Goal: Task Accomplishment & Management: Manage account settings

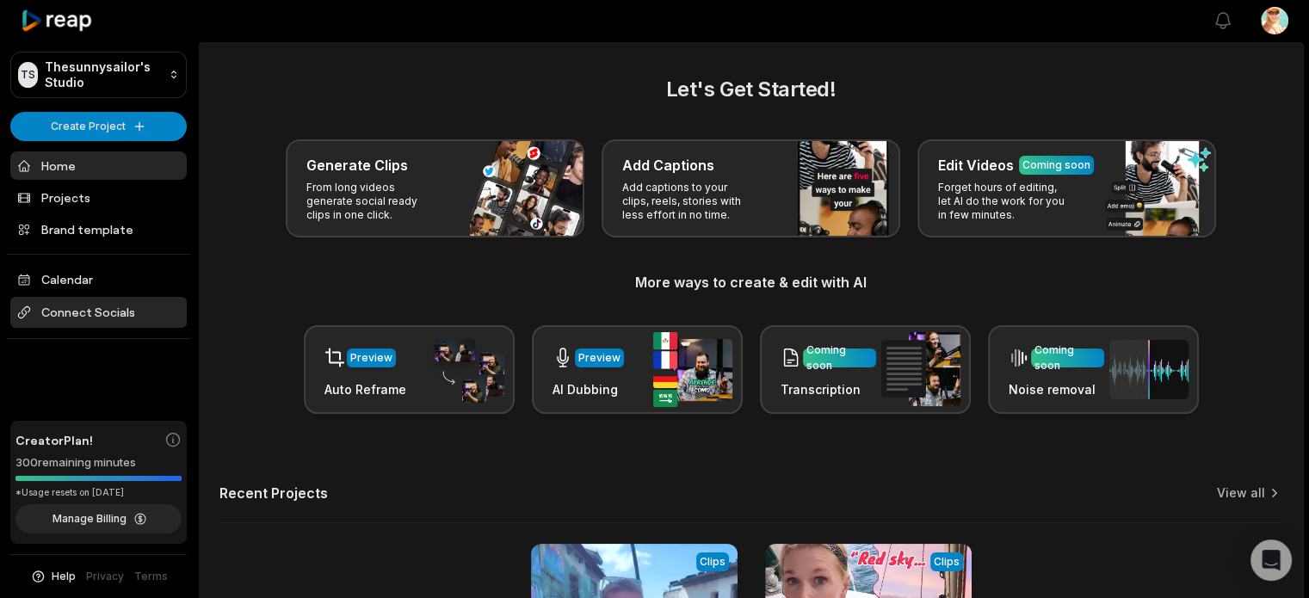
click at [100, 311] on span "Connect Socials" at bounding box center [98, 312] width 176 height 31
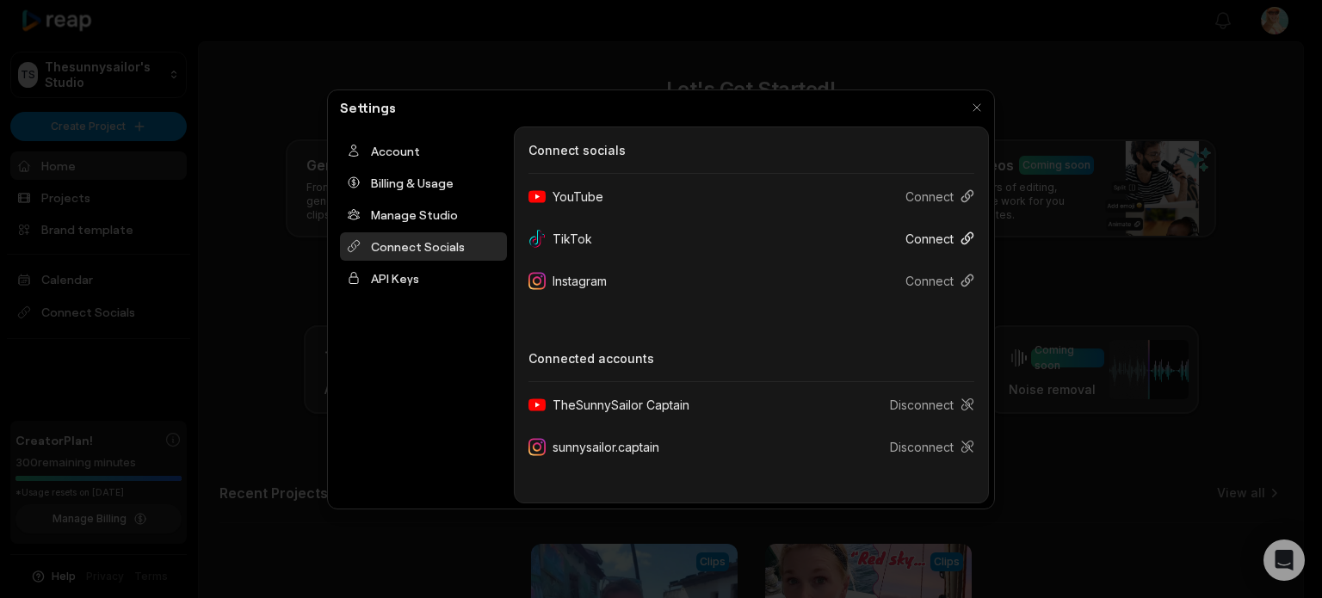
click at [937, 235] on button "Connect" at bounding box center [933, 239] width 83 height 32
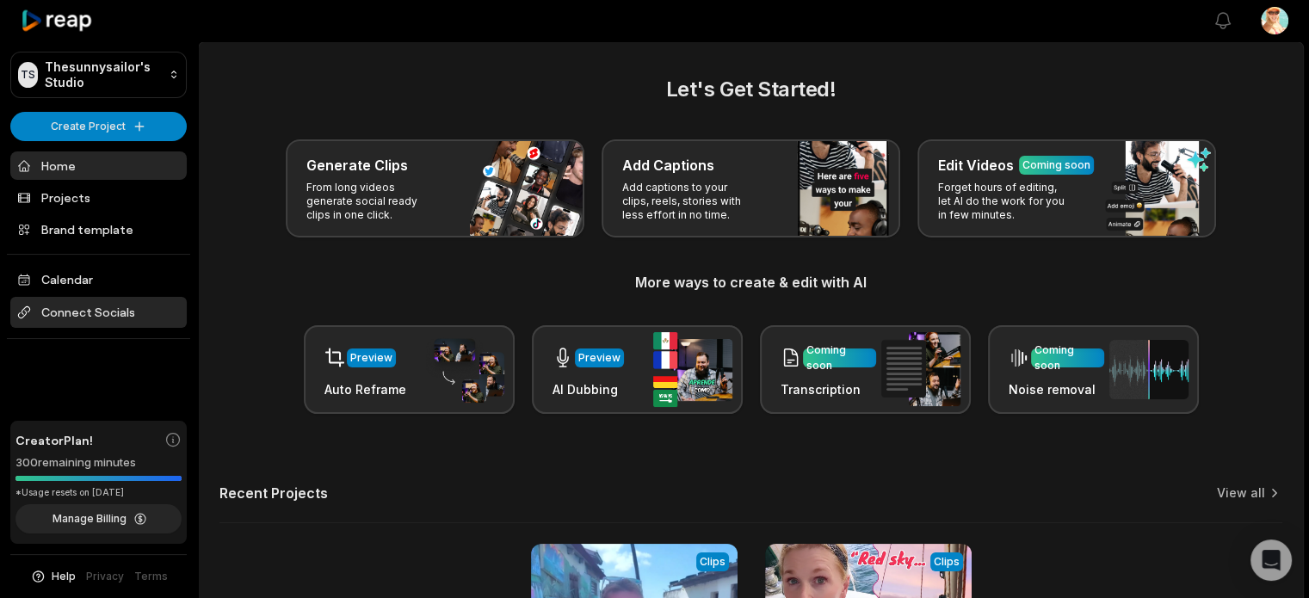
click at [114, 312] on span "Connect Socials" at bounding box center [98, 312] width 176 height 31
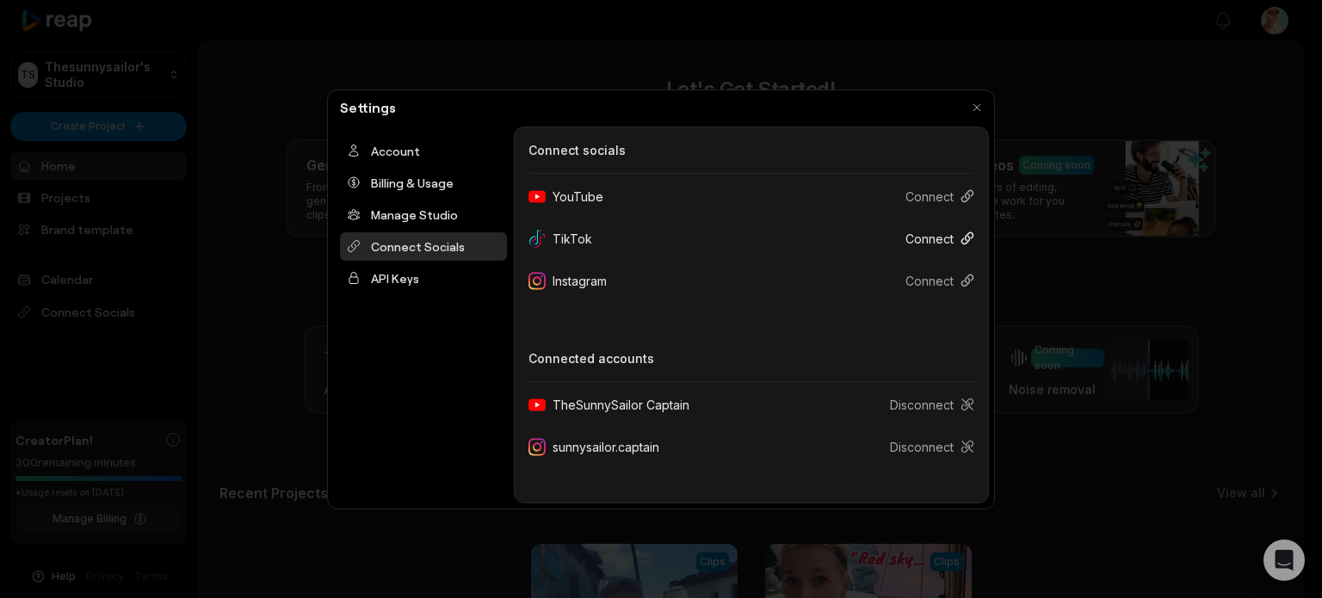
click at [924, 232] on button "Connect" at bounding box center [933, 239] width 83 height 32
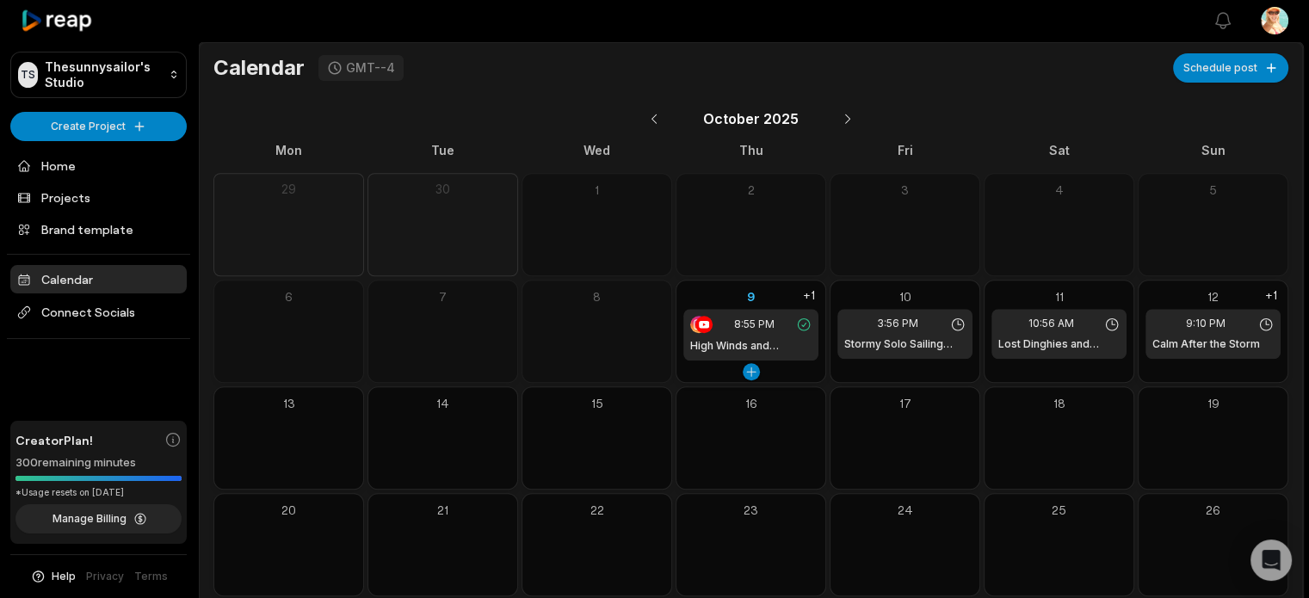
click at [720, 335] on div "8:55 PM High Winds and Dragging Boats" at bounding box center [750, 335] width 135 height 52
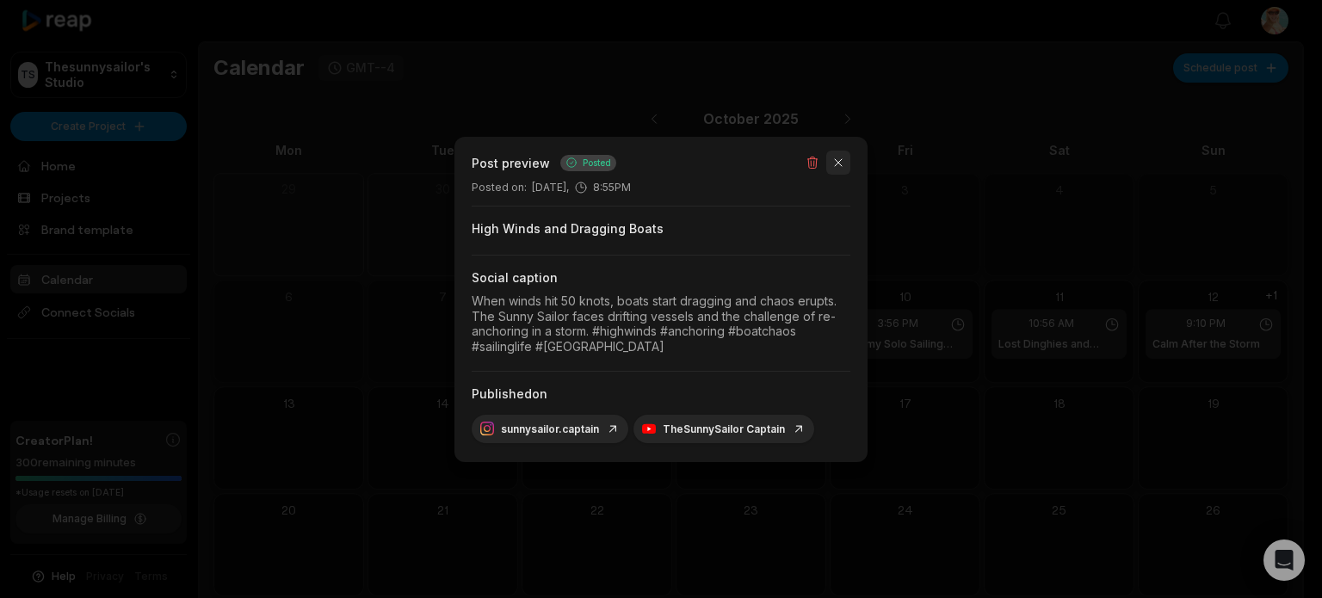
click at [843, 163] on button "button" at bounding box center [838, 163] width 24 height 24
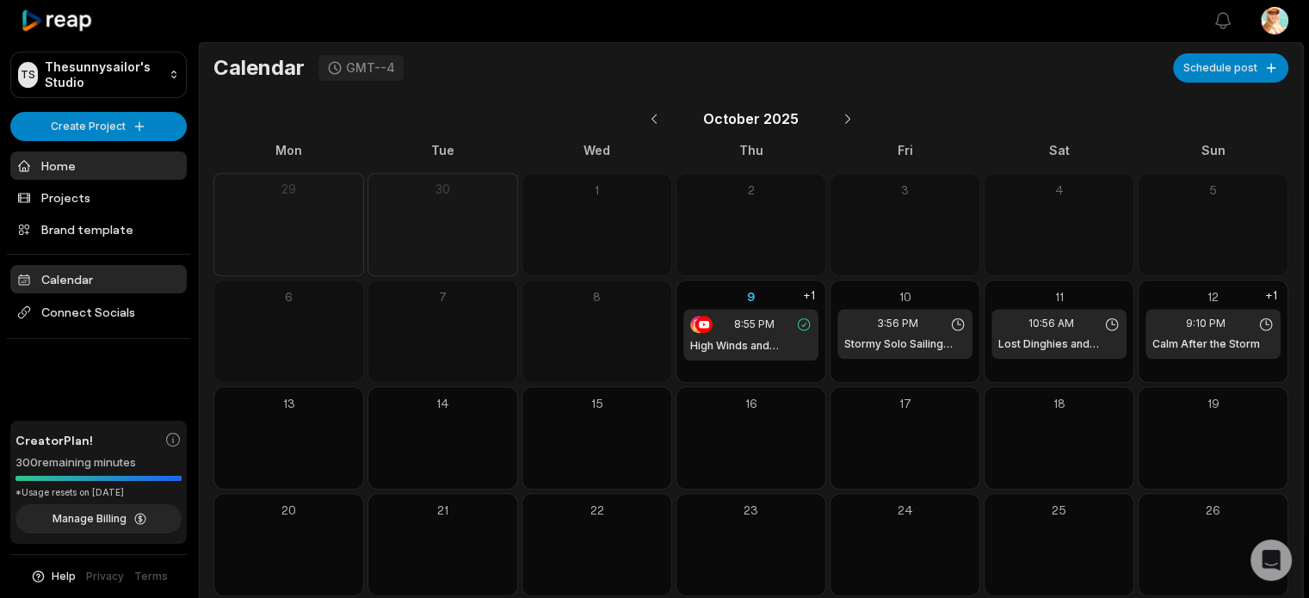
click at [59, 162] on link "Home" at bounding box center [98, 165] width 176 height 28
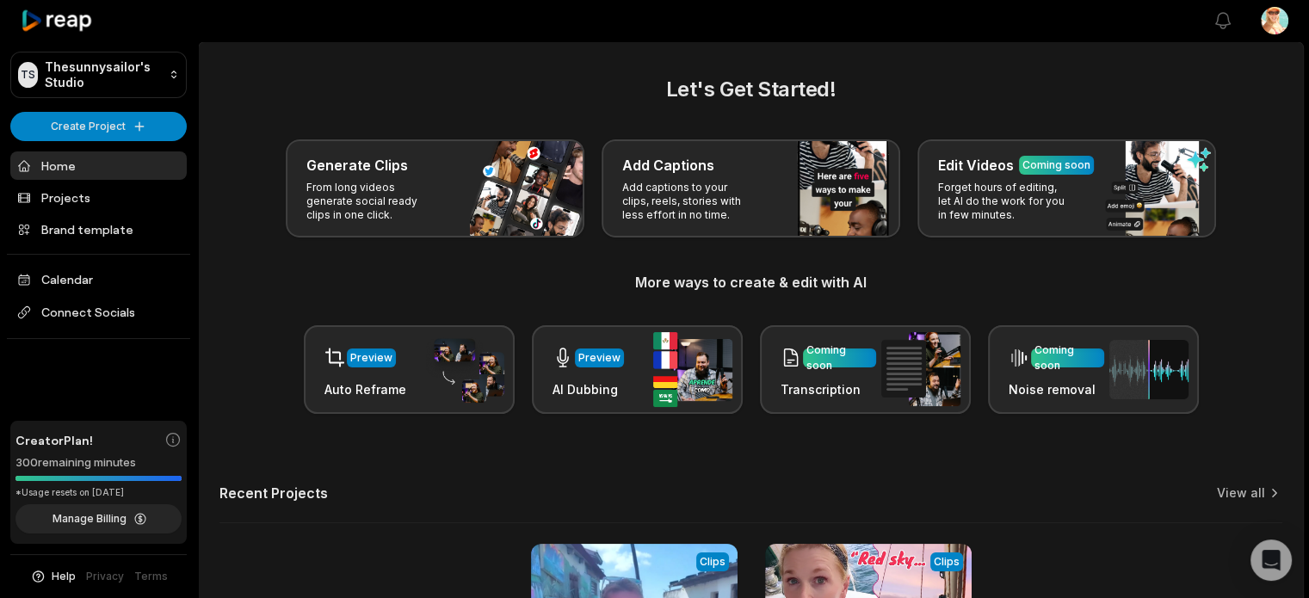
click at [1269, 21] on html "TS Thesunnysailor's Studio Create Project Home Projects Brand template Calendar…" at bounding box center [654, 299] width 1309 height 598
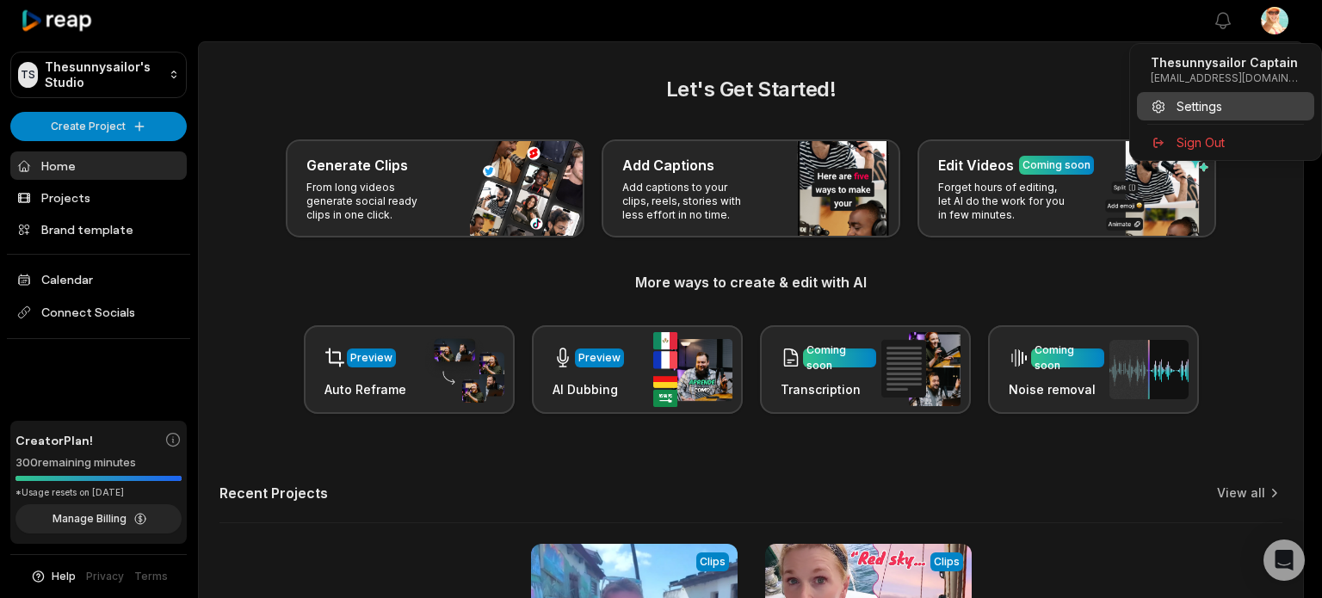
click at [1206, 109] on span "Settings" at bounding box center [1200, 106] width 46 height 18
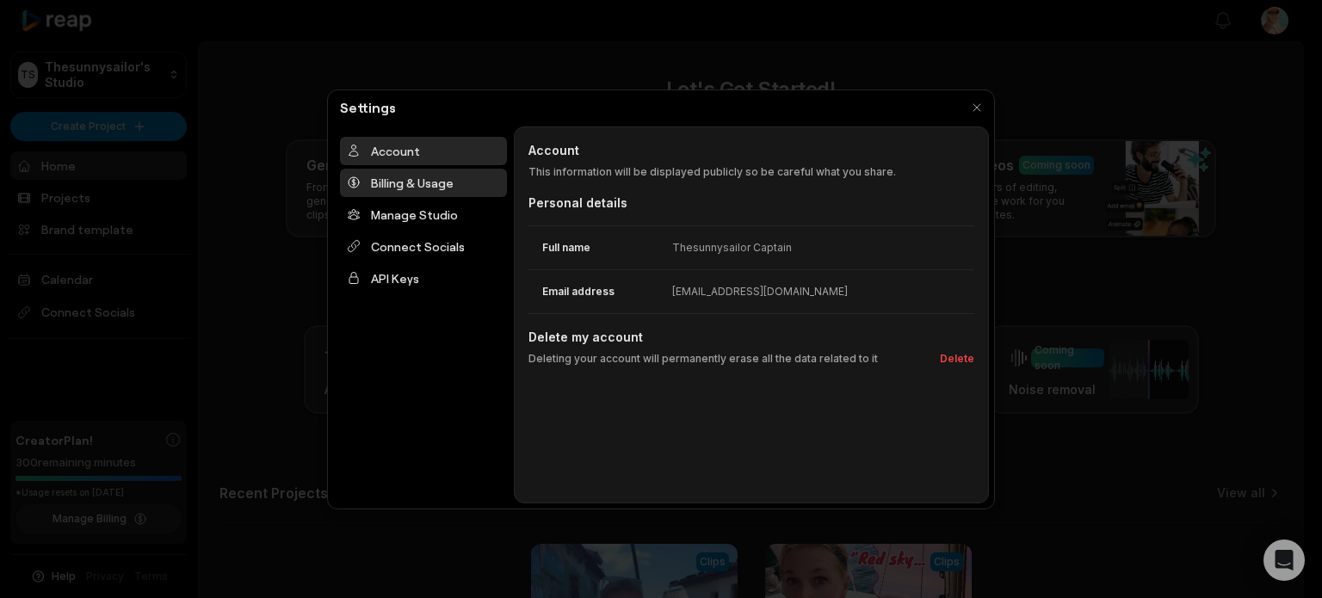
click at [408, 181] on div "Billing & Usage" at bounding box center [423, 183] width 167 height 28
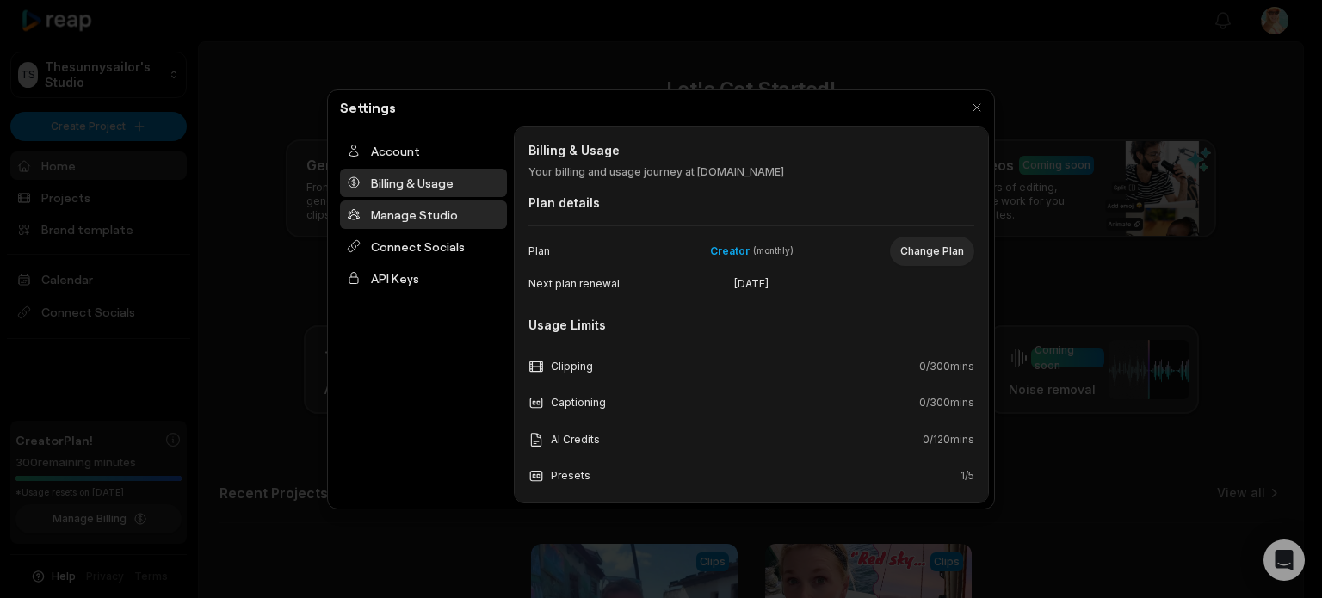
click at [411, 214] on div "Manage Studio" at bounding box center [423, 215] width 167 height 28
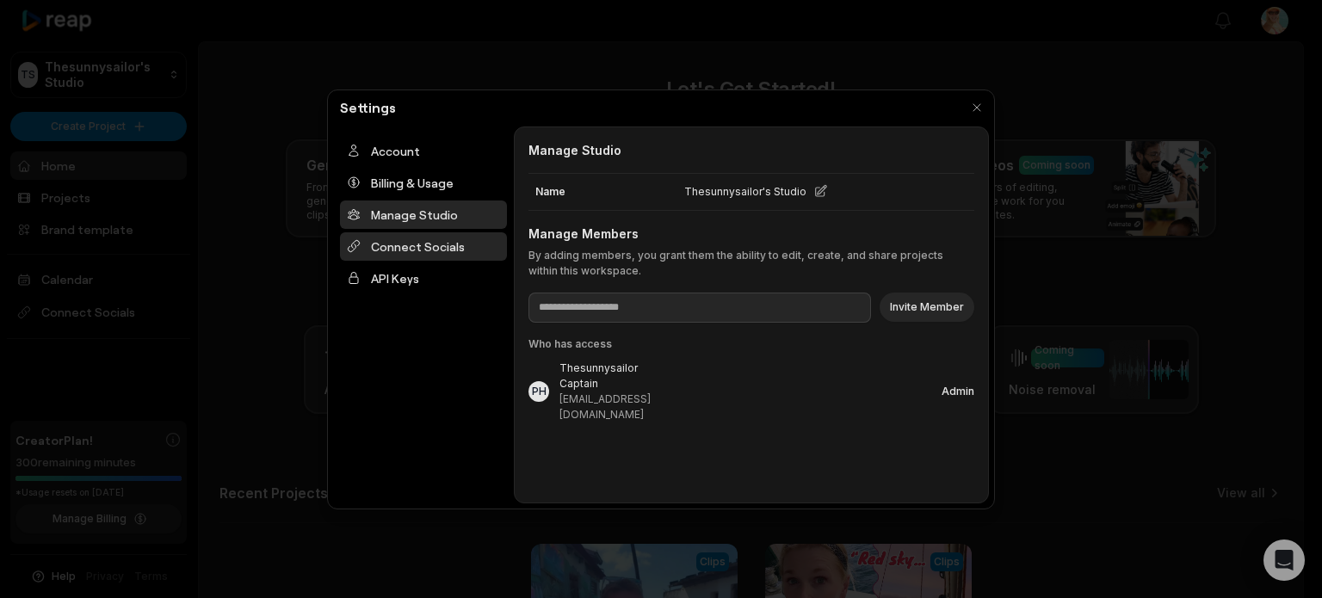
click at [411, 247] on div "Connect Socials" at bounding box center [423, 246] width 167 height 28
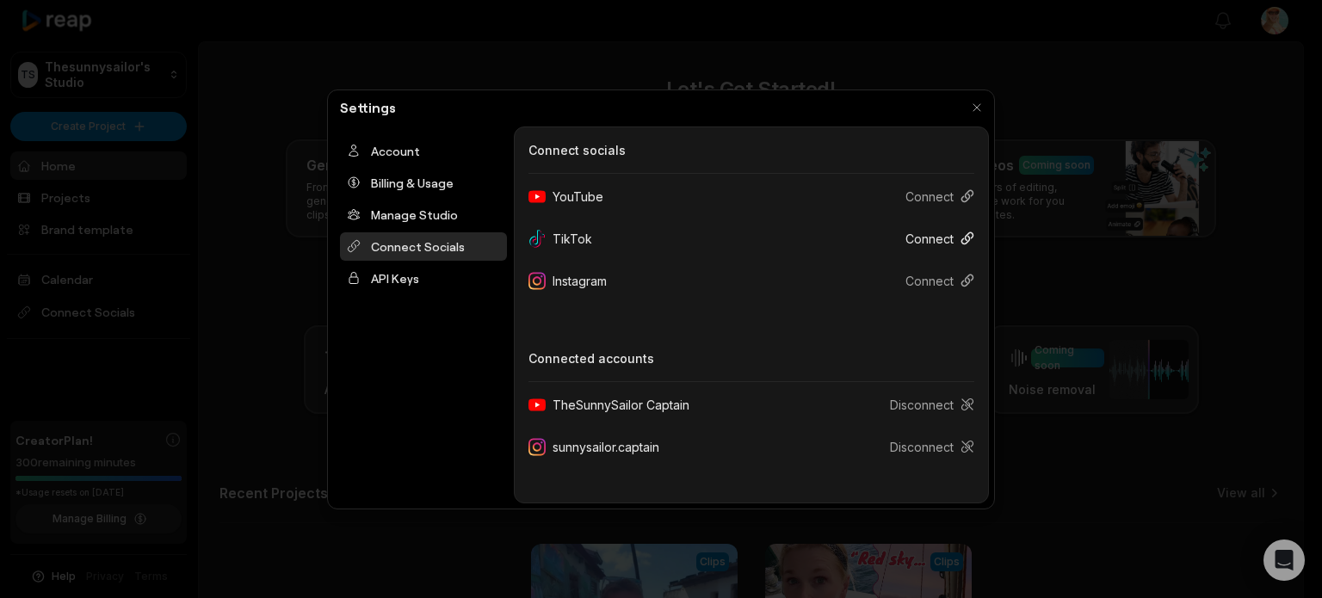
click at [967, 239] on icon at bounding box center [967, 238] width 11 height 11
